Goal: Transaction & Acquisition: Purchase product/service

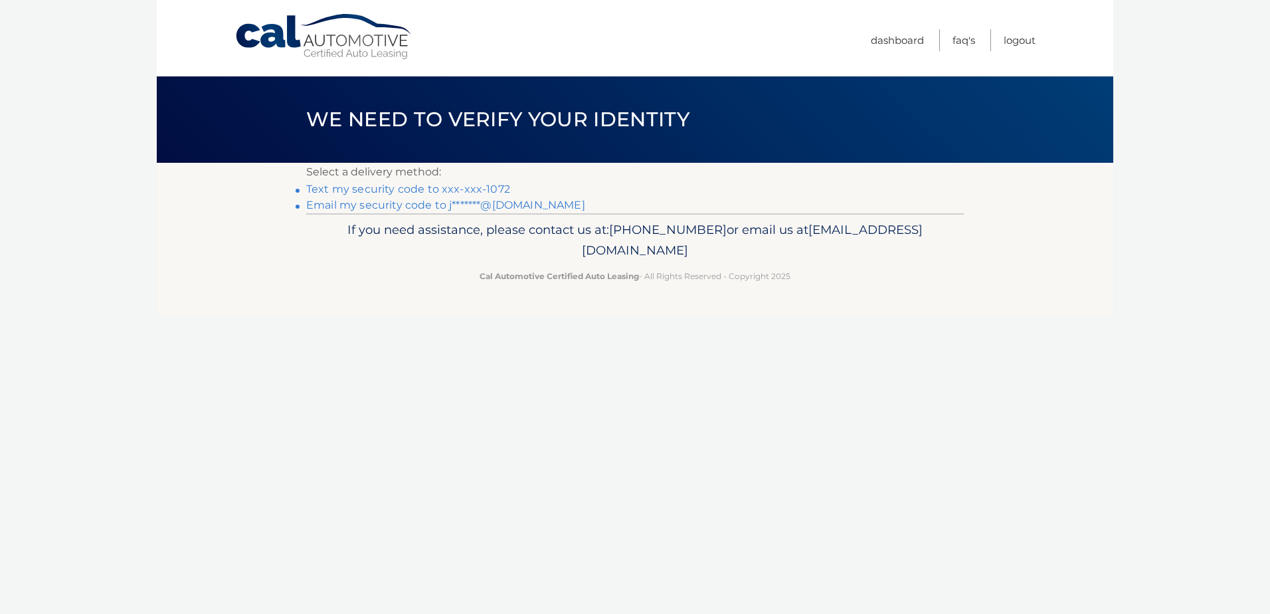
click at [454, 189] on link "Text my security code to xxx-xxx-1072" at bounding box center [408, 189] width 204 height 13
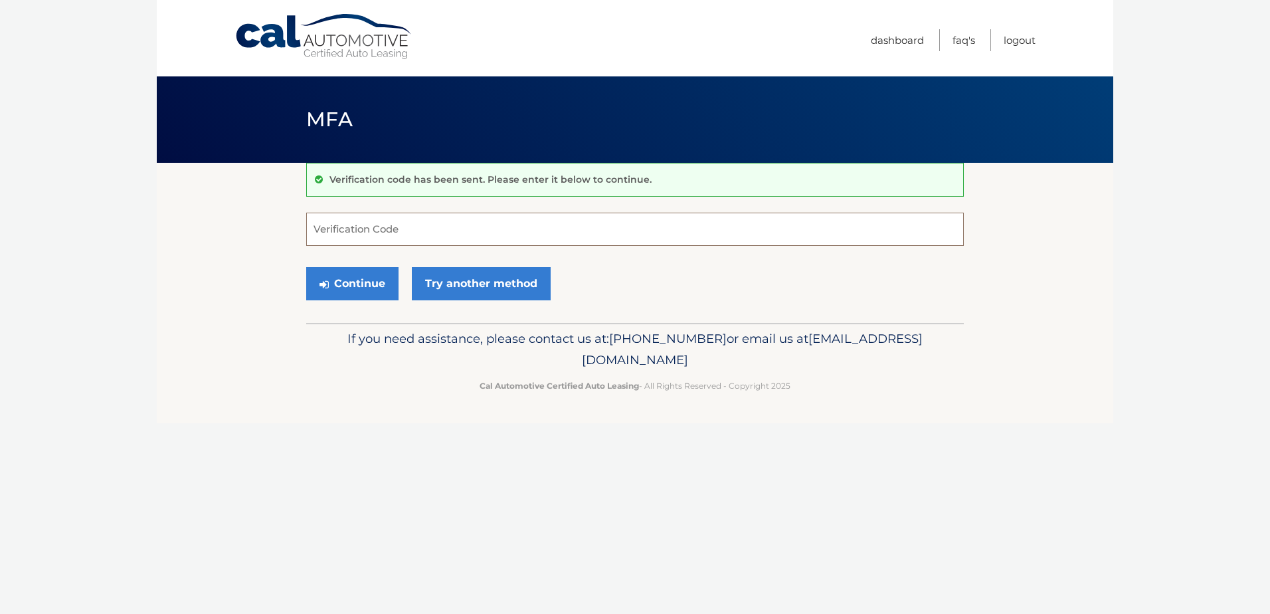
click at [800, 228] on input "Verification Code" at bounding box center [634, 229] width 657 height 33
type input "761024"
click at [306, 267] on button "Continue" at bounding box center [352, 283] width 92 height 33
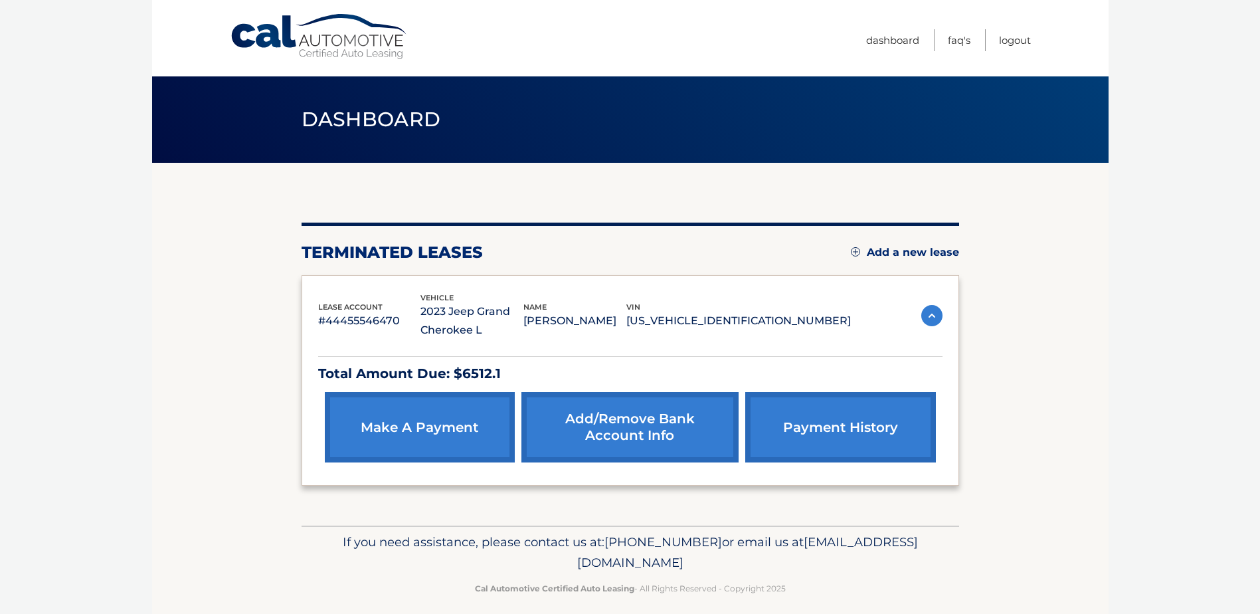
click at [408, 428] on link "make a payment" at bounding box center [420, 427] width 190 height 70
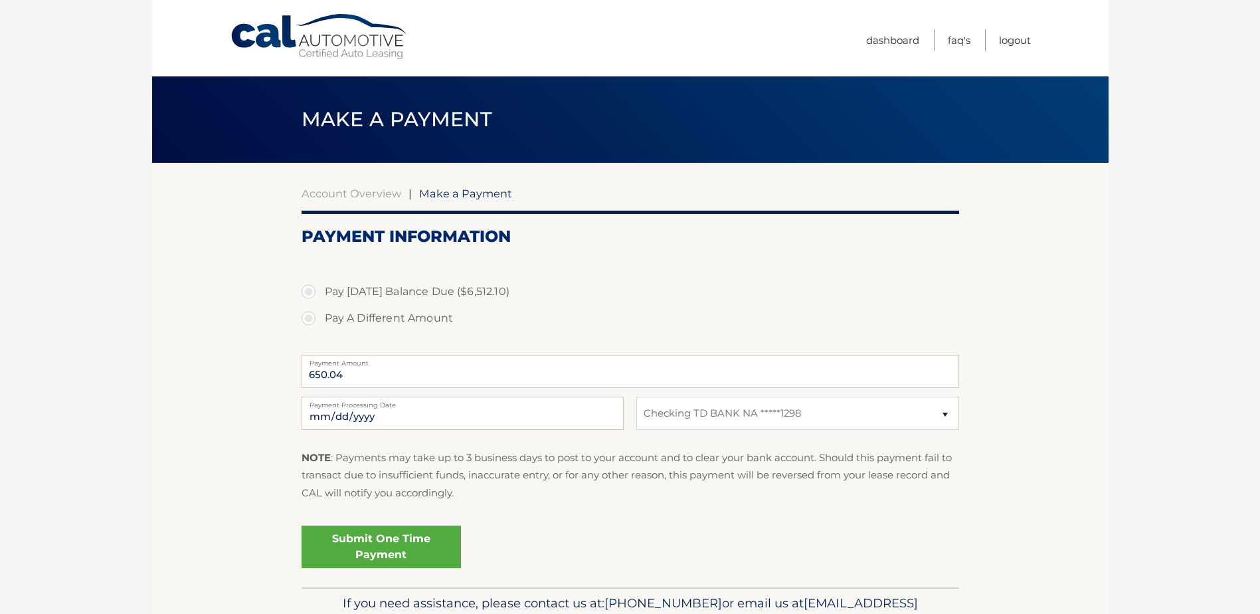
select select "YmIwZDk5ZWYtYTVjMy00ODI0LWEzYTAtMzUwMTE5NGRlOGM4"
click at [309, 292] on label "Pay Today's Balance Due ($6,512.10)" at bounding box center [630, 291] width 657 height 27
click at [309, 292] on input "Pay Today's Balance Due ($6,512.10)" at bounding box center [313, 288] width 13 height 21
radio input "true"
type input "6512.10"
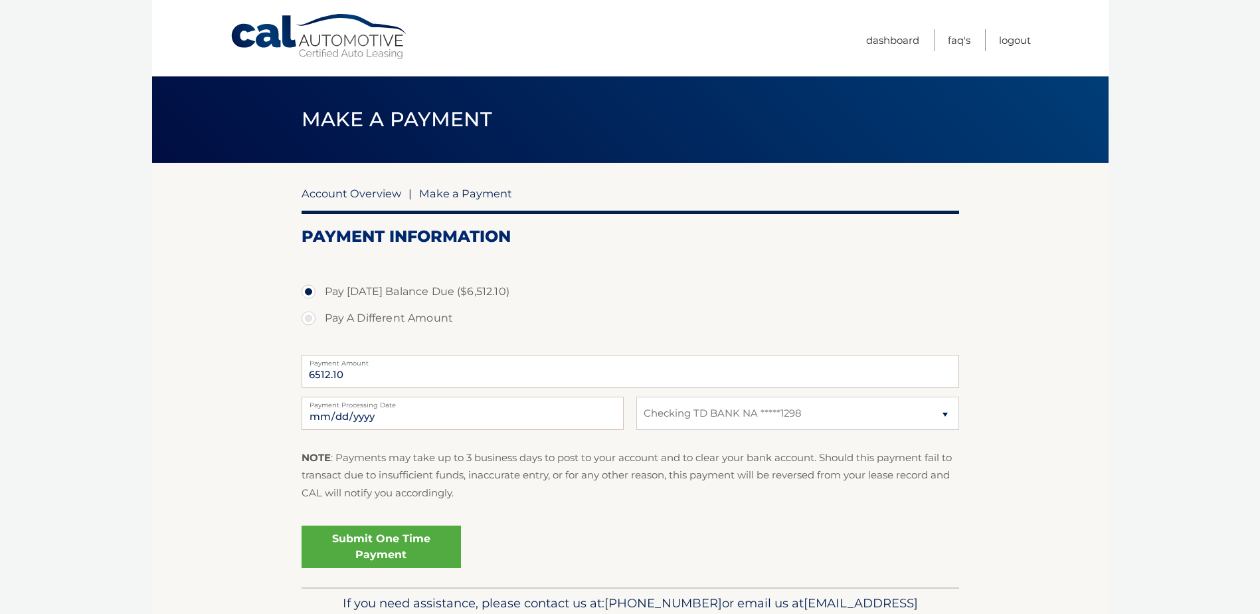
click at [351, 191] on link "Account Overview" at bounding box center [352, 193] width 100 height 13
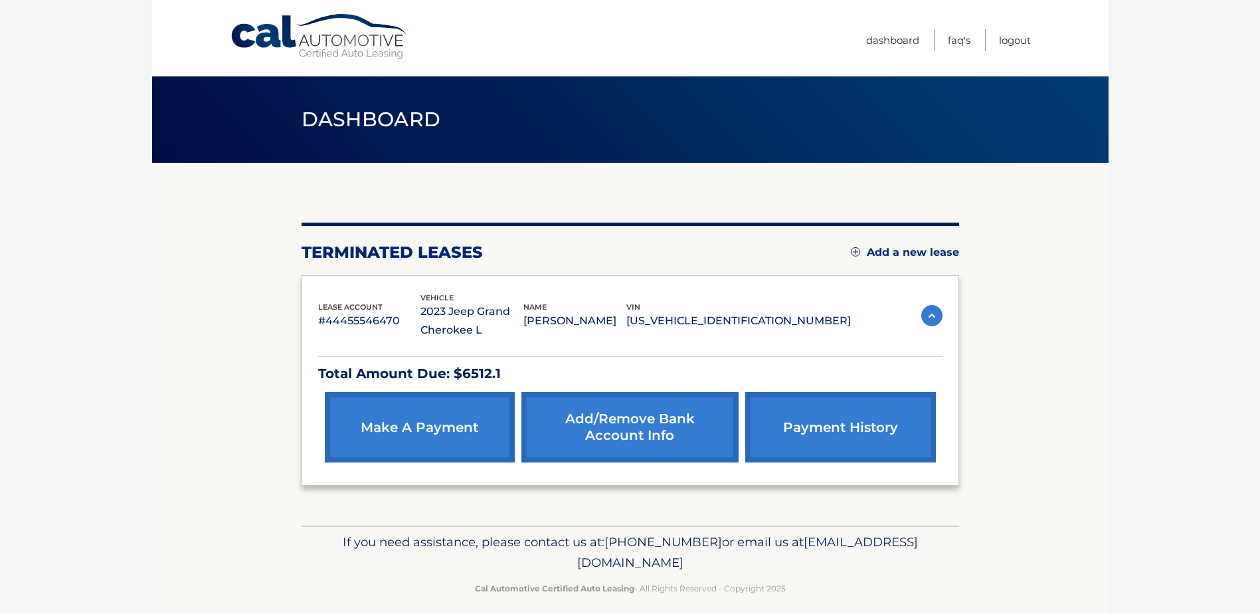
click at [938, 315] on img at bounding box center [931, 315] width 21 height 21
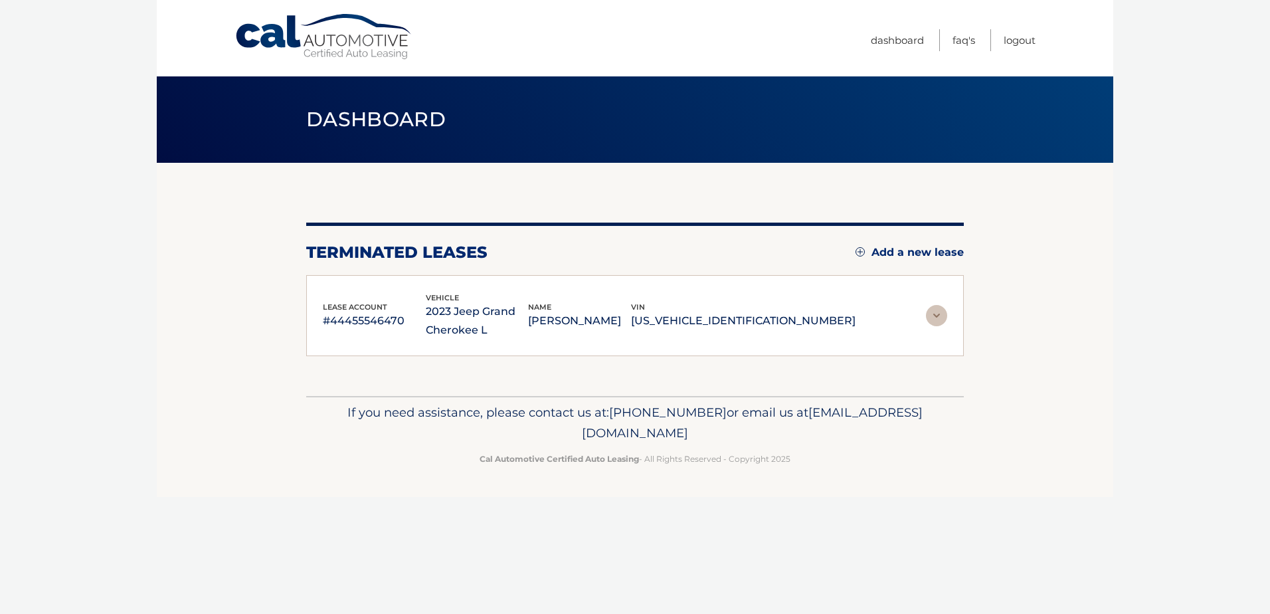
click at [933, 315] on img at bounding box center [936, 315] width 21 height 21
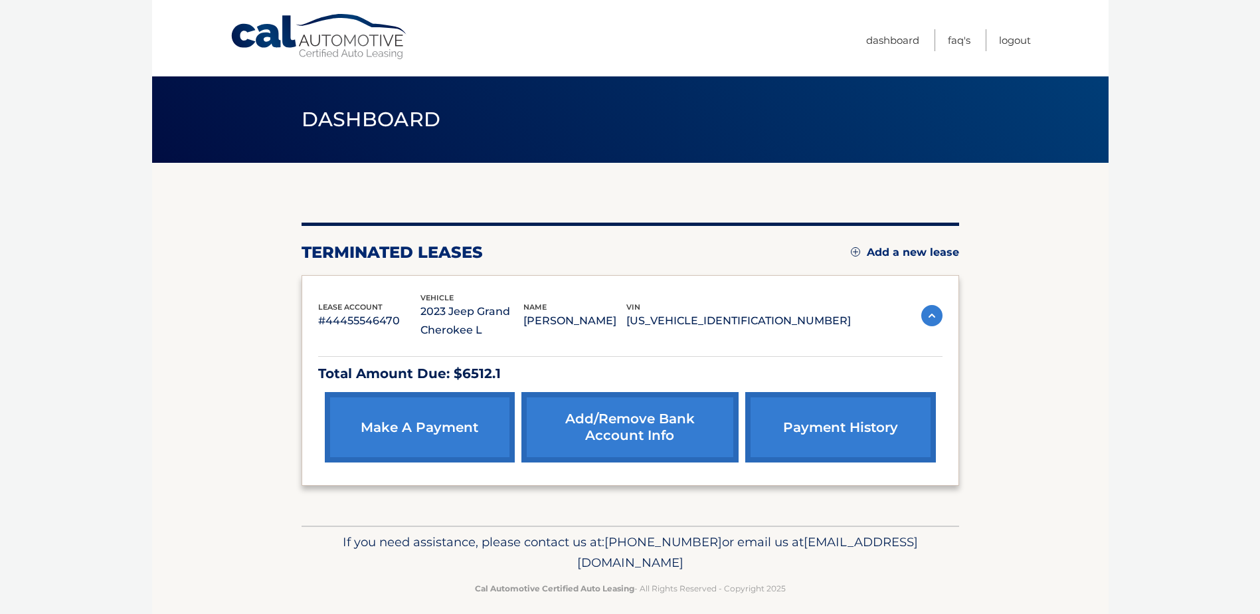
click at [467, 378] on p "Total Amount Due: $6512.1" at bounding box center [630, 373] width 624 height 23
click at [863, 439] on link "payment history" at bounding box center [840, 427] width 190 height 70
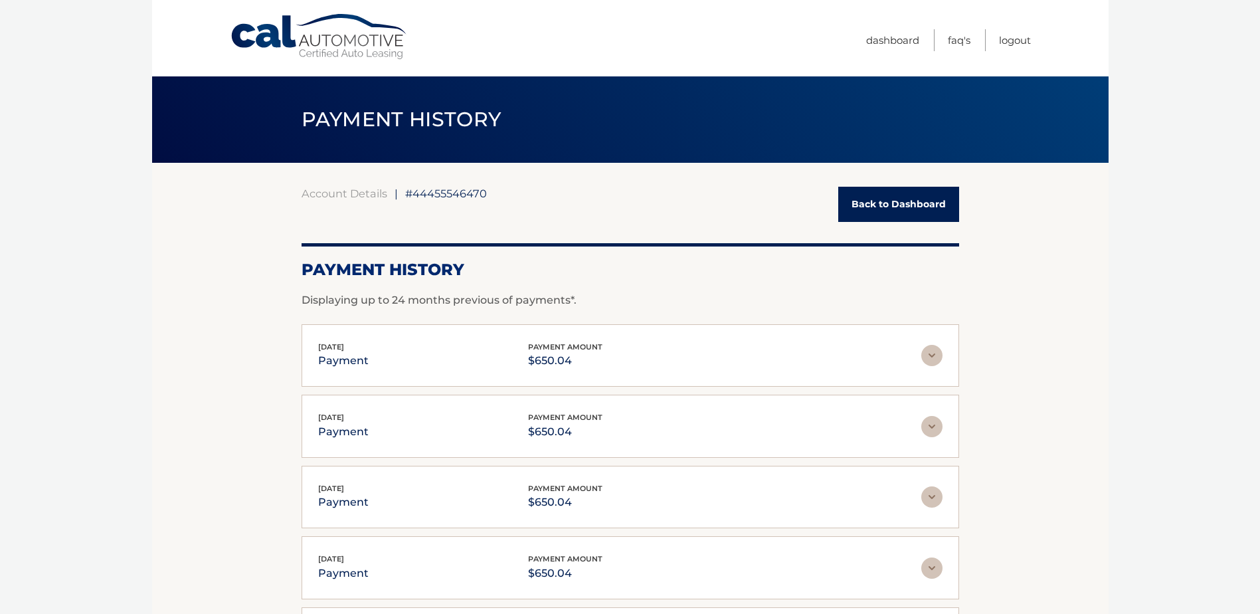
click at [897, 205] on link "Back to Dashboard" at bounding box center [898, 204] width 121 height 35
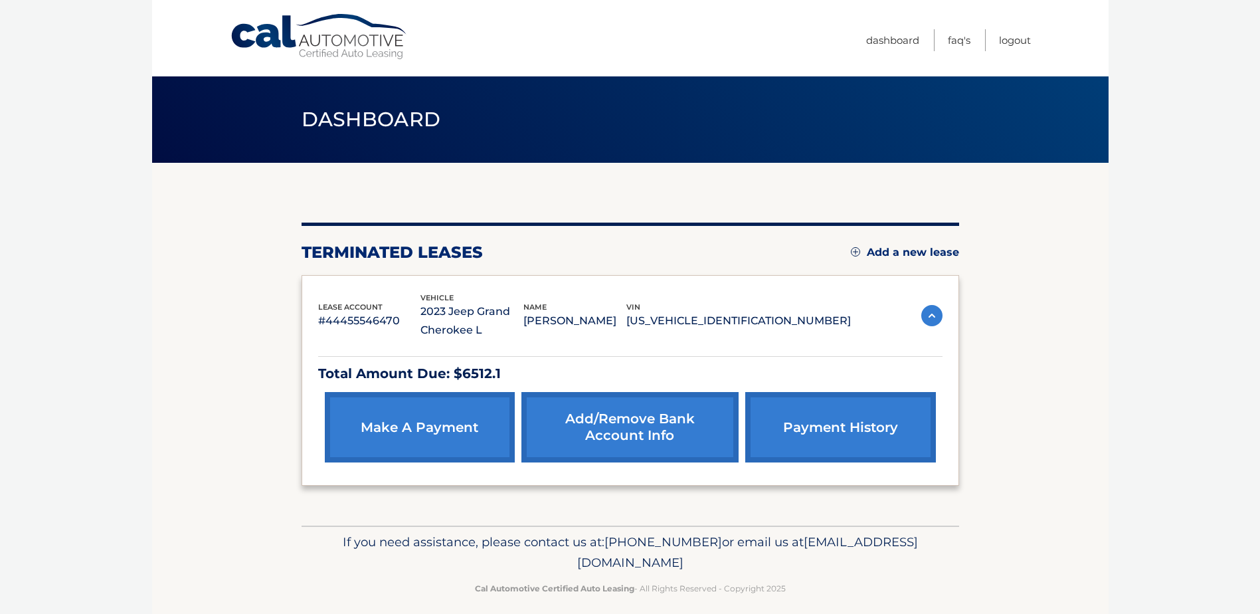
click at [462, 427] on link "make a payment" at bounding box center [420, 427] width 190 height 70
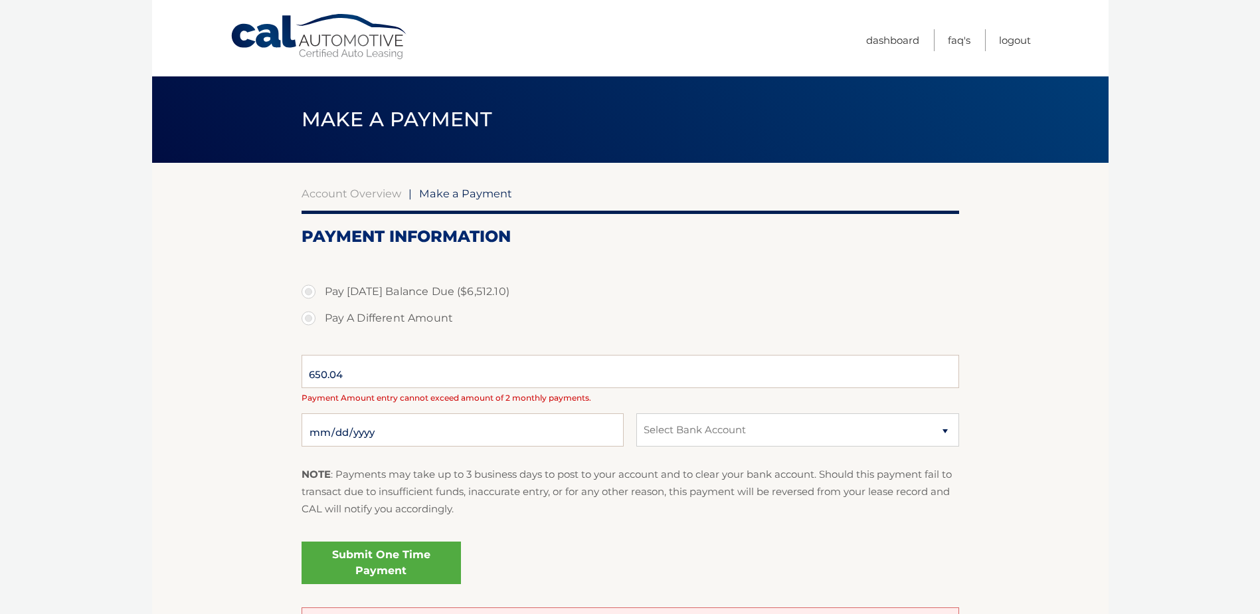
select select "YmIwZDk5ZWYtYTVjMy00ODI0LWEzYTAtMzUwMTE5NGRlOGM4"
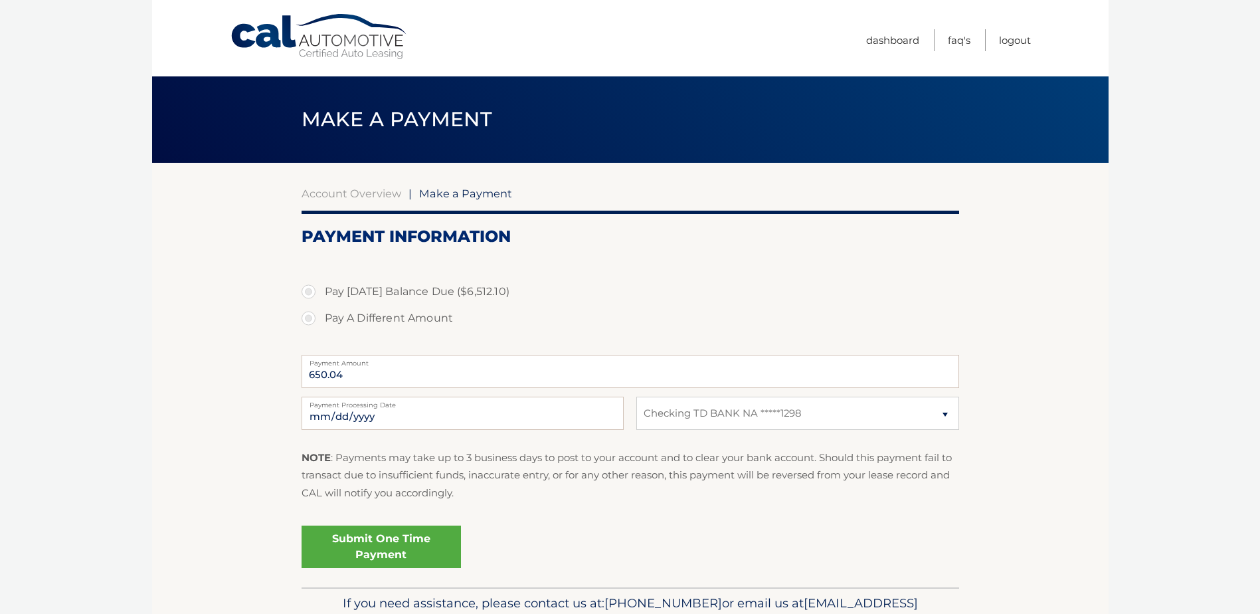
click at [307, 317] on label "Pay A Different Amount" at bounding box center [630, 318] width 657 height 27
click at [307, 317] on input "Pay A Different Amount" at bounding box center [313, 315] width 13 height 21
radio input "true"
click at [308, 290] on label "Pay [DATE] Balance Due ($6,512.10)" at bounding box center [630, 291] width 657 height 27
click at [308, 290] on input "Pay [DATE] Balance Due ($6,512.10)" at bounding box center [313, 288] width 13 height 21
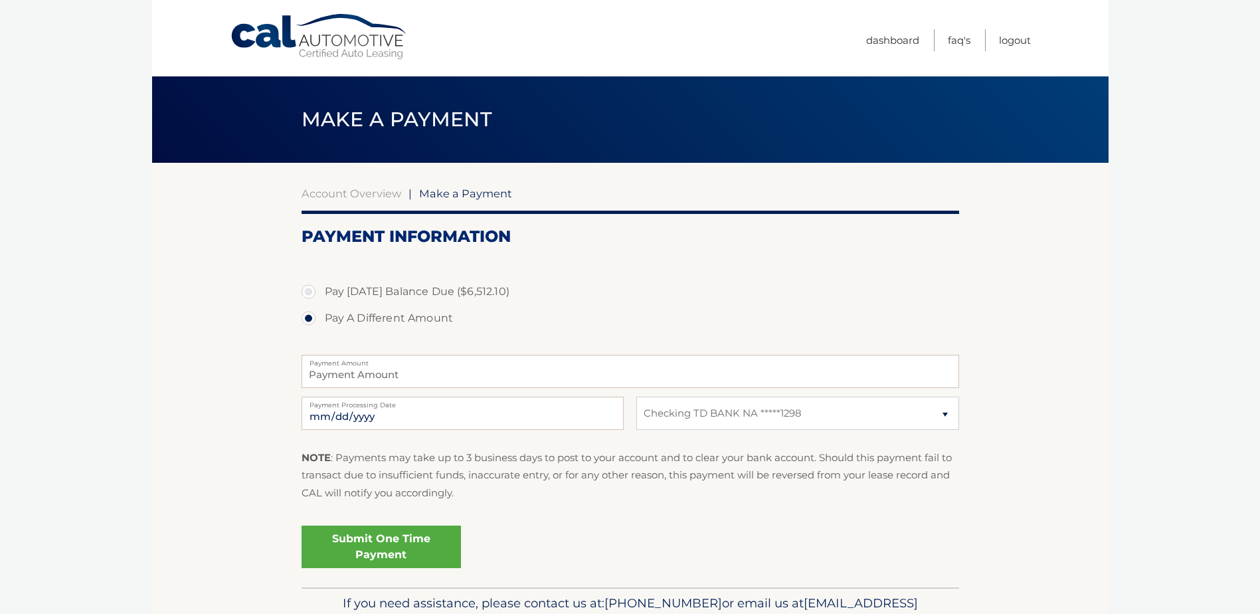
radio input "true"
type input "6512.10"
click at [1053, 288] on section "Account Overview | Make a Payment Payment Information Pay [DATE] Balance Due ($…" at bounding box center [630, 375] width 956 height 424
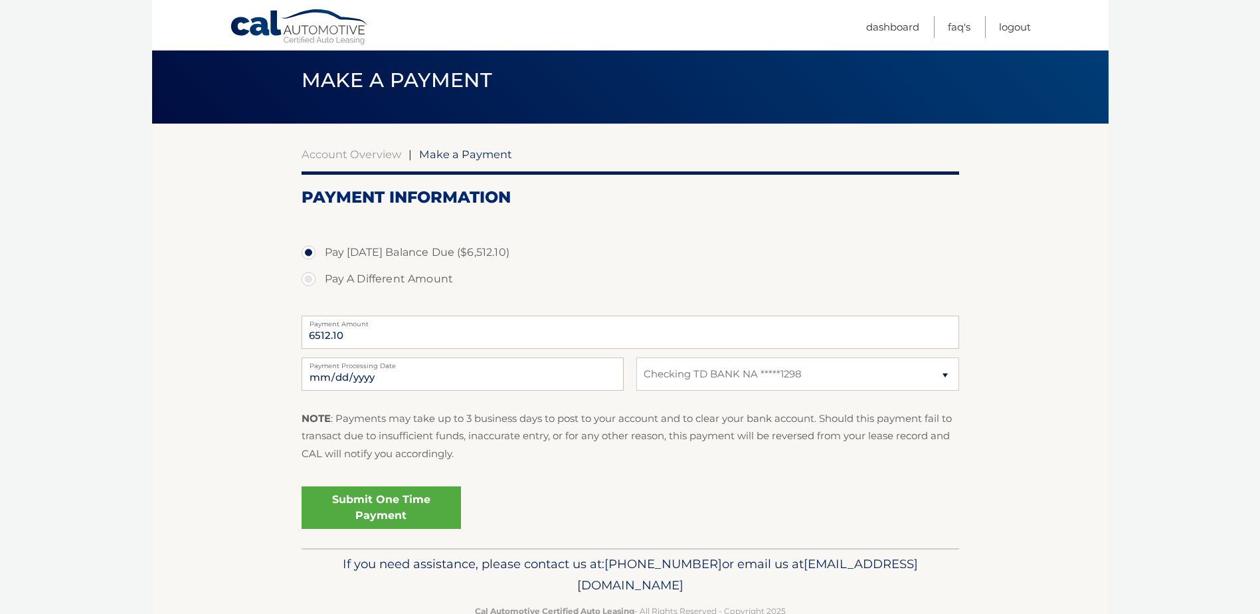
scroll to position [74, 0]
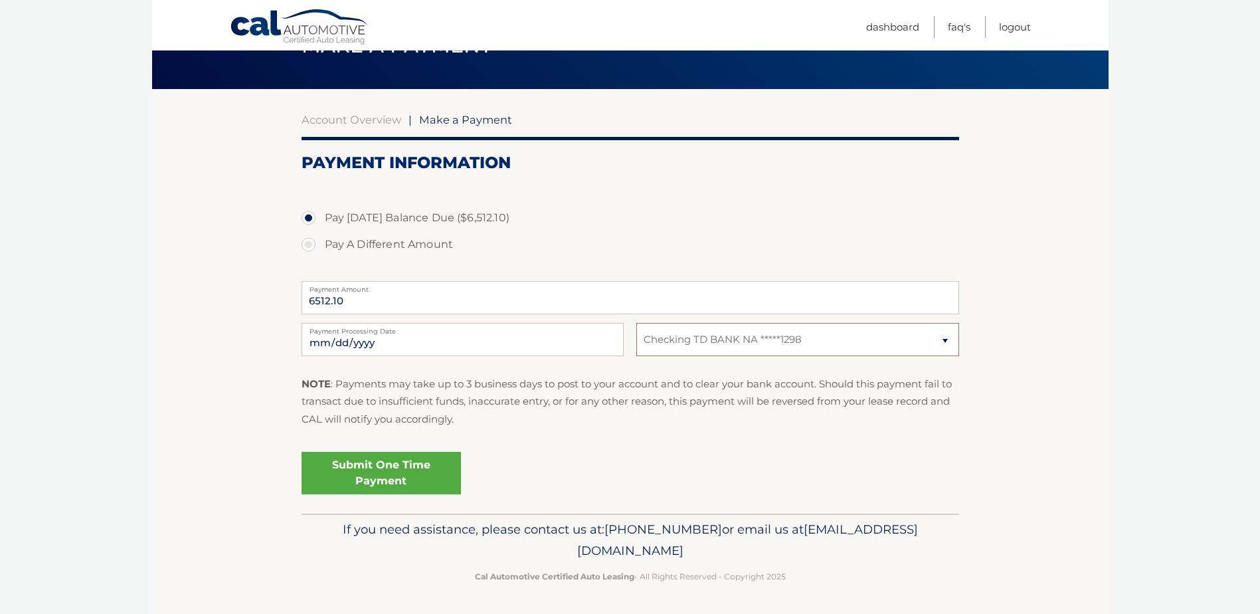
click at [758, 344] on select "Select Bank Account Checking TD BANK NA *****1298" at bounding box center [797, 339] width 322 height 33
click at [794, 253] on label "Pay A Different Amount" at bounding box center [630, 244] width 657 height 27
click at [320, 252] on input "Pay A Different Amount" at bounding box center [313, 241] width 13 height 21
radio input "true"
click at [318, 218] on label "Pay [DATE] Balance Due ($6,512.10)" at bounding box center [630, 218] width 657 height 27
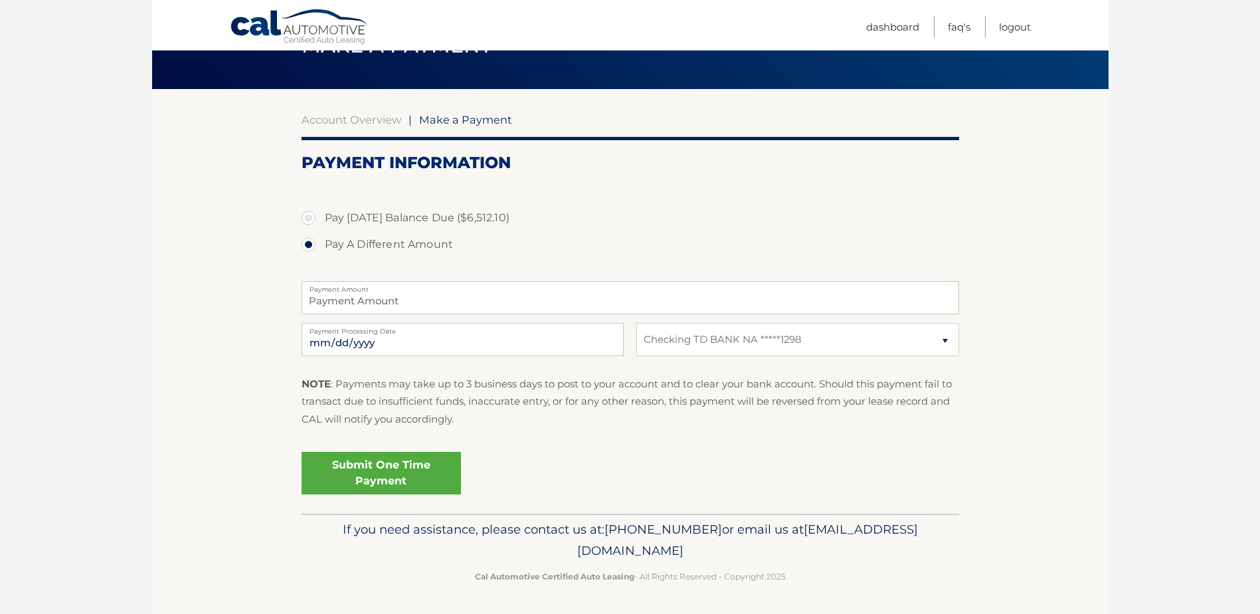
click at [318, 218] on input "Pay [DATE] Balance Due ($6,512.10)" at bounding box center [313, 215] width 13 height 21
radio input "true"
type input "6512.10"
click at [1007, 324] on section "Account Overview | Make a Payment Payment Information Pay [DATE] Balance Due ($…" at bounding box center [630, 301] width 956 height 424
